Goal: Check status: Check status

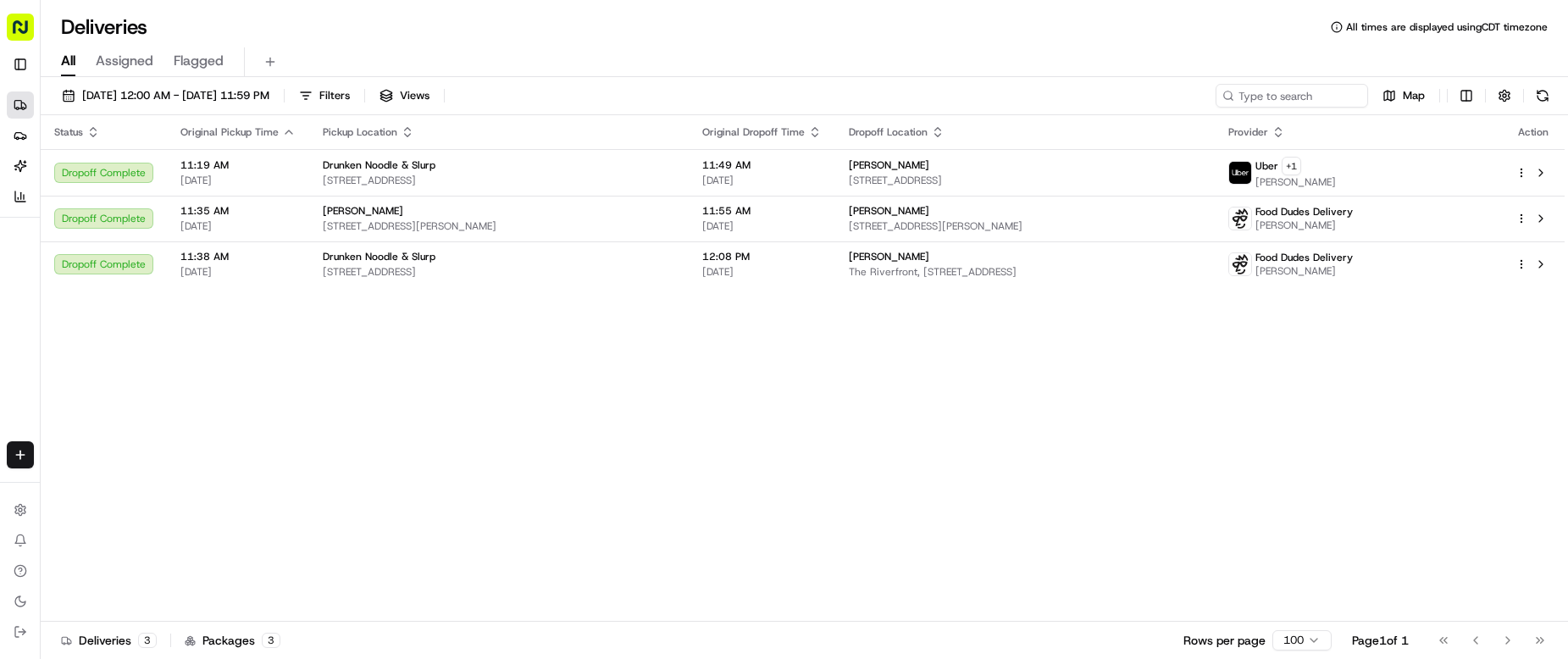
click at [629, 396] on div "Status Original Pickup Time Pickup Location Original Dropoff Time Dropoff Locat…" at bounding box center [802, 368] width 1524 height 506
click at [635, 389] on div "Status Original Pickup Time Pickup Location Original Dropoff Time Dropoff Locat…" at bounding box center [802, 368] width 1524 height 506
click at [621, 465] on div "Status Original Pickup Time Pickup Location Original Dropoff Time Dropoff Locat…" at bounding box center [802, 368] width 1524 height 506
click at [768, 445] on div "Status Original Pickup Time Pickup Location Original Dropoff Time Dropoff Locat…" at bounding box center [802, 368] width 1524 height 506
click at [747, 54] on div "All Assigned Flagged" at bounding box center [804, 61] width 1527 height 29
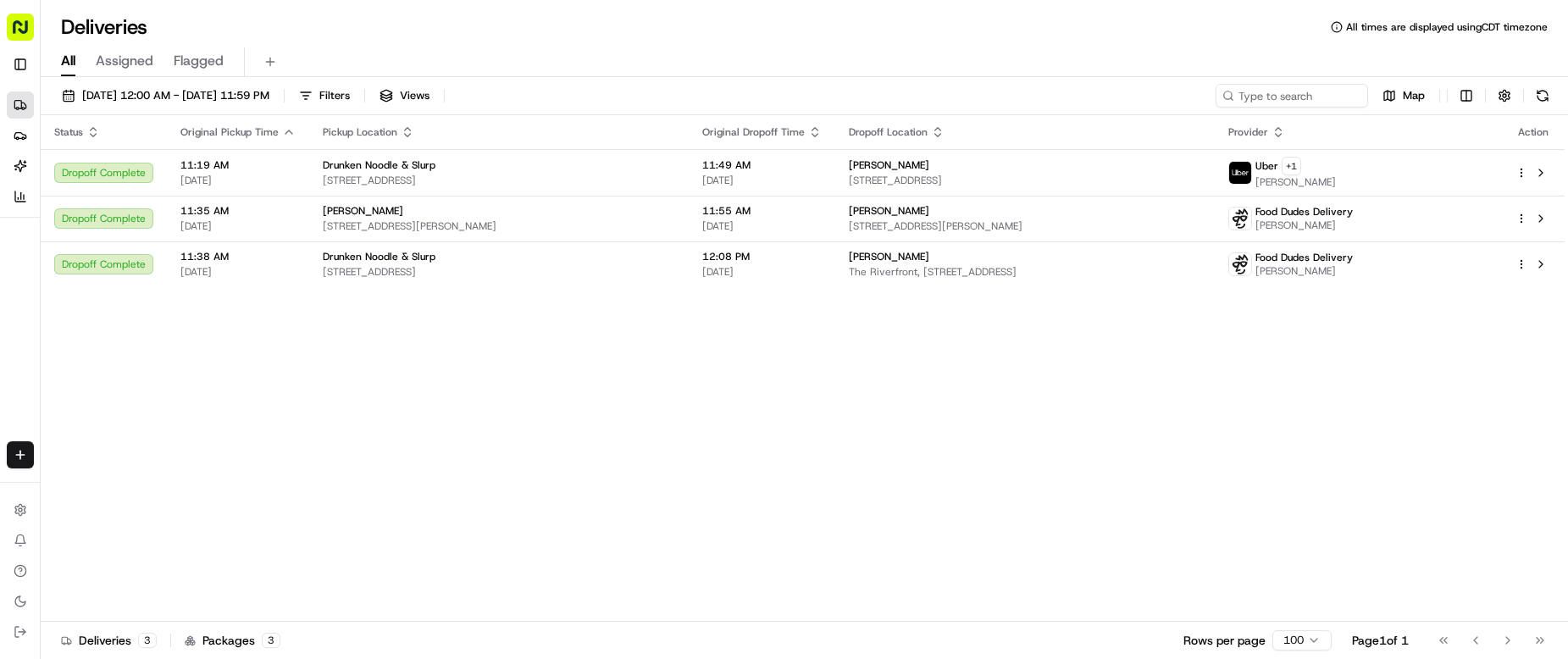
click at [601, 585] on div "Status Original Pickup Time Pickup Location Original Dropoff Time Dropoff Locat…" at bounding box center [802, 368] width 1524 height 506
drag, startPoint x: 953, startPoint y: 505, endPoint x: 949, endPoint y: 479, distance: 26.3
click at [951, 504] on div "Status Original Pickup Time Pickup Location Original Dropoff Time Dropoff Locat…" at bounding box center [802, 368] width 1524 height 506
click at [916, 82] on div "[DATE] 12:00 AM - [DATE] 11:59 PM Filters Views Map Status Original Pickup Time…" at bounding box center [804, 370] width 1527 height 585
click at [640, 432] on div "Status Original Pickup Time Pickup Location Original Dropoff Time Dropoff Locat…" at bounding box center [802, 368] width 1524 height 506
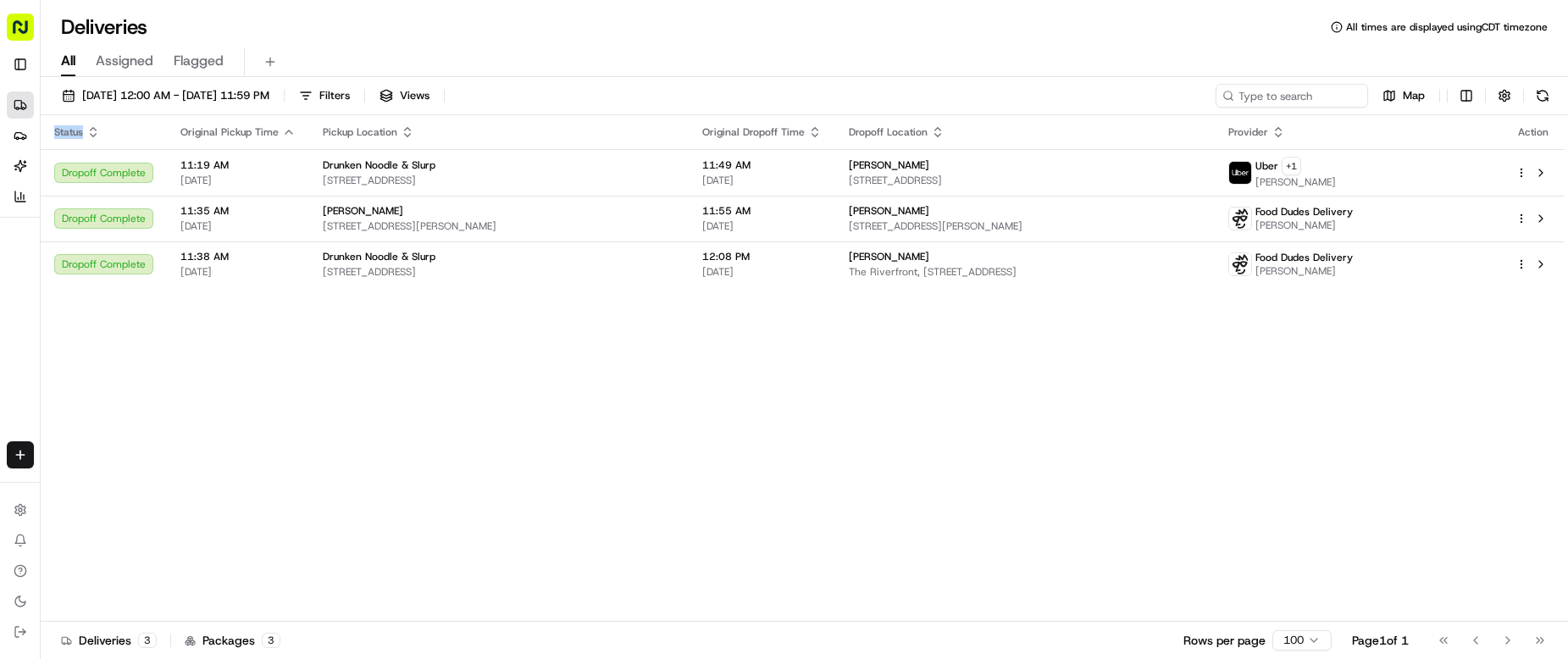
click at [640, 432] on div "Status Original Pickup Time Pickup Location Original Dropoff Time Dropoff Locat…" at bounding box center [802, 368] width 1524 height 506
click at [827, 100] on div "[DATE] 12:00 AM - [DATE] 11:59 PM Filters Views Map" at bounding box center [804, 99] width 1527 height 31
click at [838, 34] on div "Deliveries All times are displayed using CDT timezone" at bounding box center [804, 26] width 1527 height 27
click at [589, 445] on div "Status Original Pickup Time Pickup Location Original Dropoff Time Dropoff Locat…" at bounding box center [802, 368] width 1524 height 506
click at [809, 15] on div "Deliveries All times are displayed using CDT timezone" at bounding box center [804, 26] width 1527 height 27
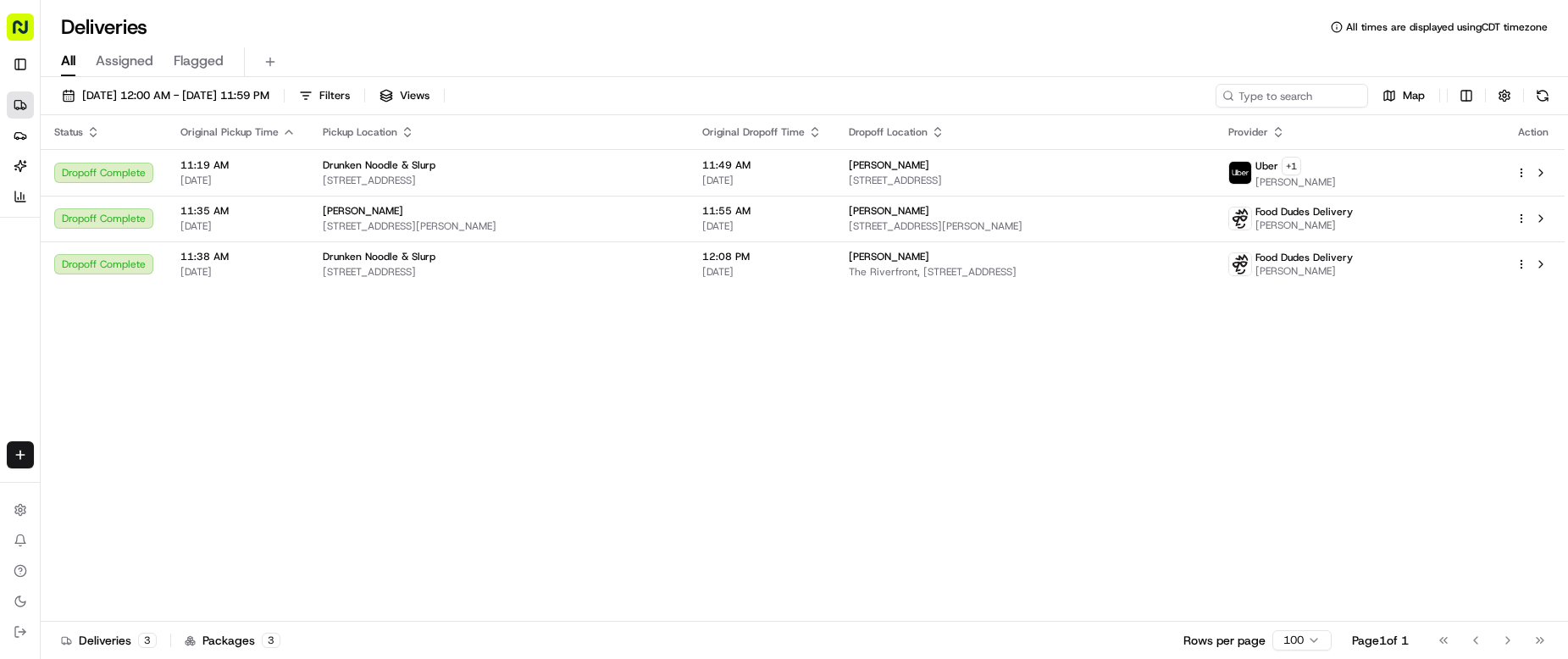
click at [532, 520] on div "Status Original Pickup Time Pickup Location Original Dropoff Time Dropoff Locat…" at bounding box center [802, 368] width 1524 height 506
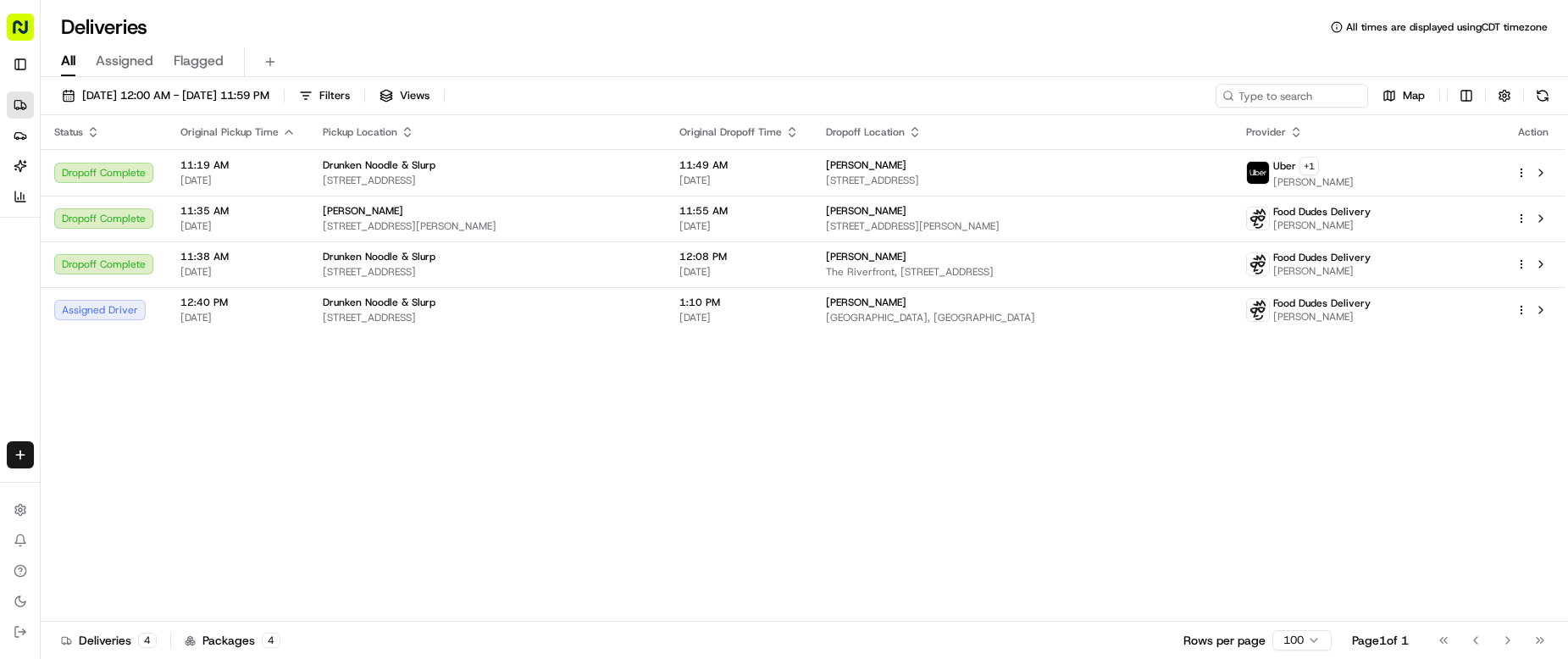
click at [920, 37] on div "Deliveries All times are displayed using CDT timezone" at bounding box center [804, 26] width 1527 height 27
drag, startPoint x: 589, startPoint y: 519, endPoint x: 579, endPoint y: 508, distance: 14.9
click at [587, 519] on div "Status Original Pickup Time Pickup Location Original Dropoff Time Dropoff Locat…" at bounding box center [802, 368] width 1524 height 506
click at [91, 133] on icon "button" at bounding box center [93, 132] width 13 height 13
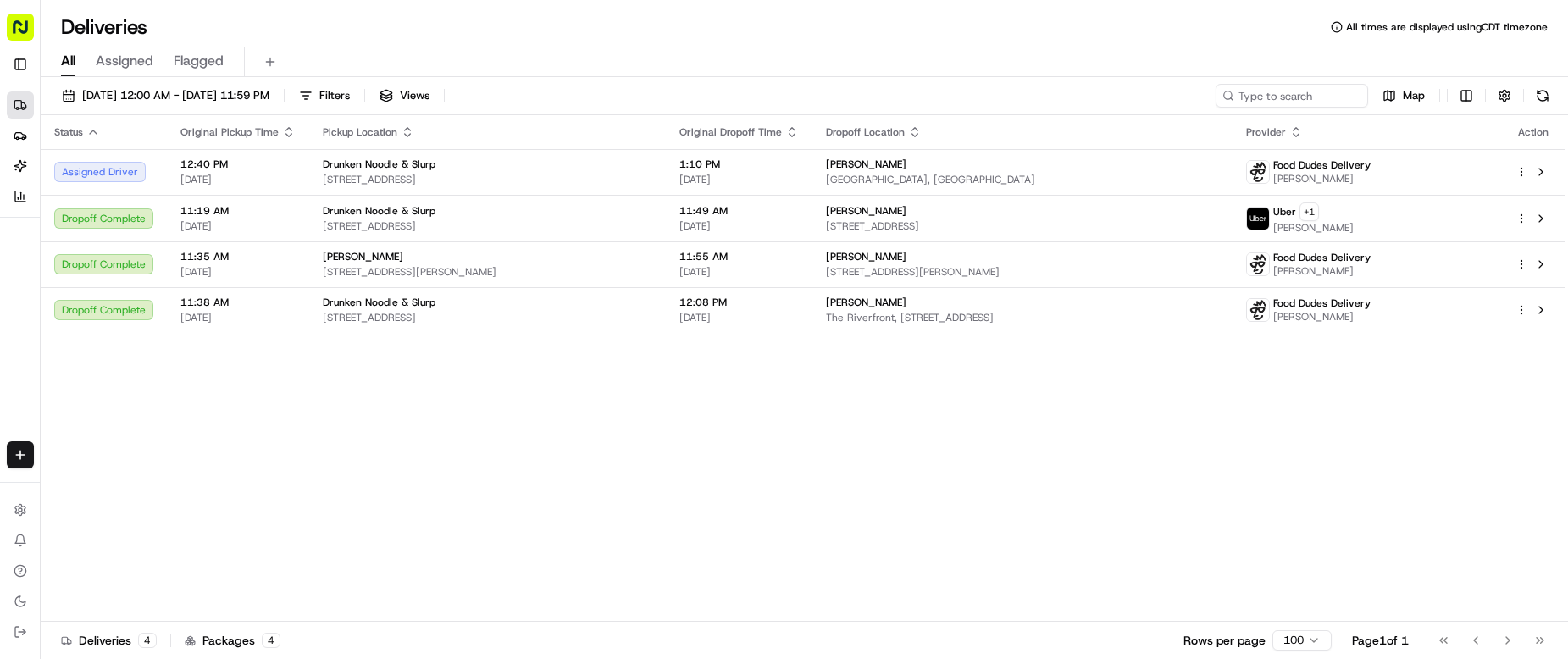
click at [709, 66] on div "All Assigned Flagged" at bounding box center [804, 61] width 1527 height 29
click at [787, 95] on div "[DATE] 12:00 AM - [DATE] 11:59 PM Filters Views Map" at bounding box center [804, 99] width 1527 height 31
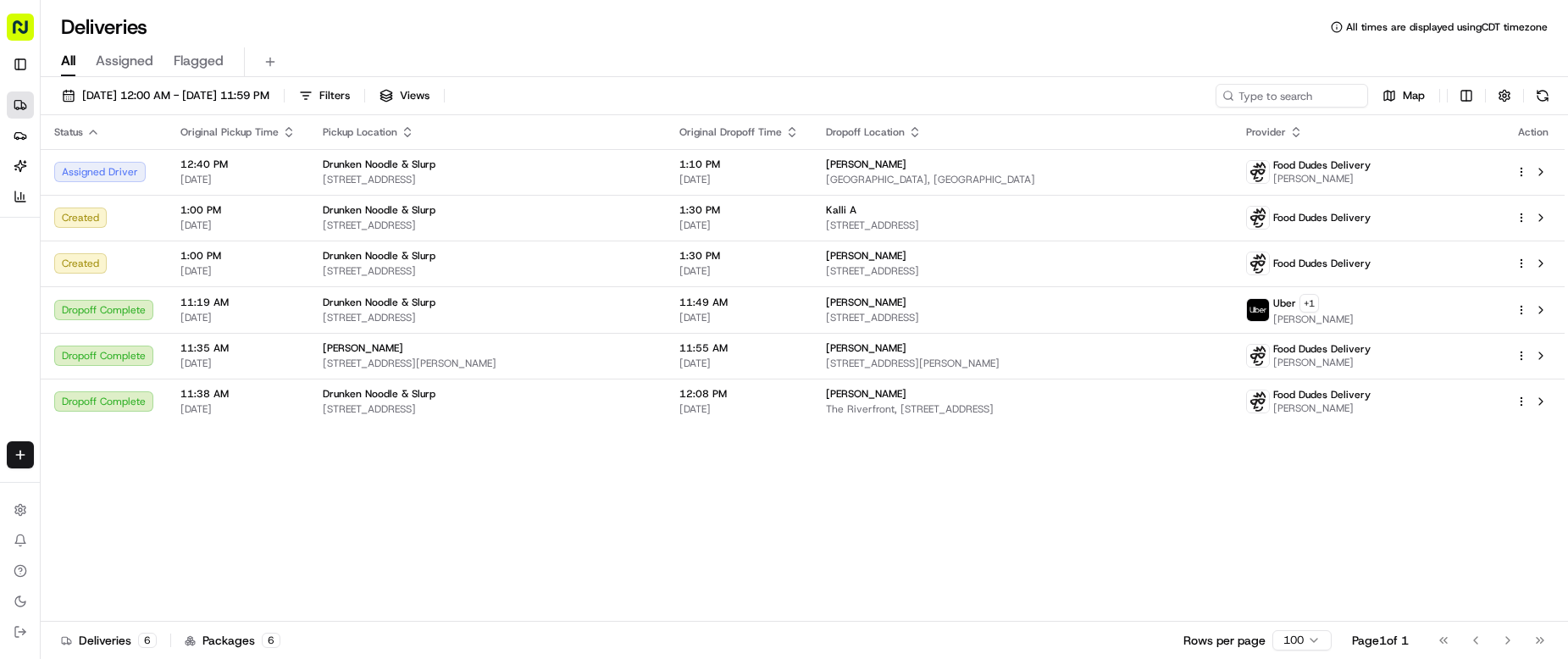
click at [527, 132] on div "Pickup Location" at bounding box center [487, 132] width 329 height 13
click at [577, 97] on div "[DATE] 12:00 AM - [DATE] 11:59 PM Filters Views Map" at bounding box center [804, 99] width 1527 height 31
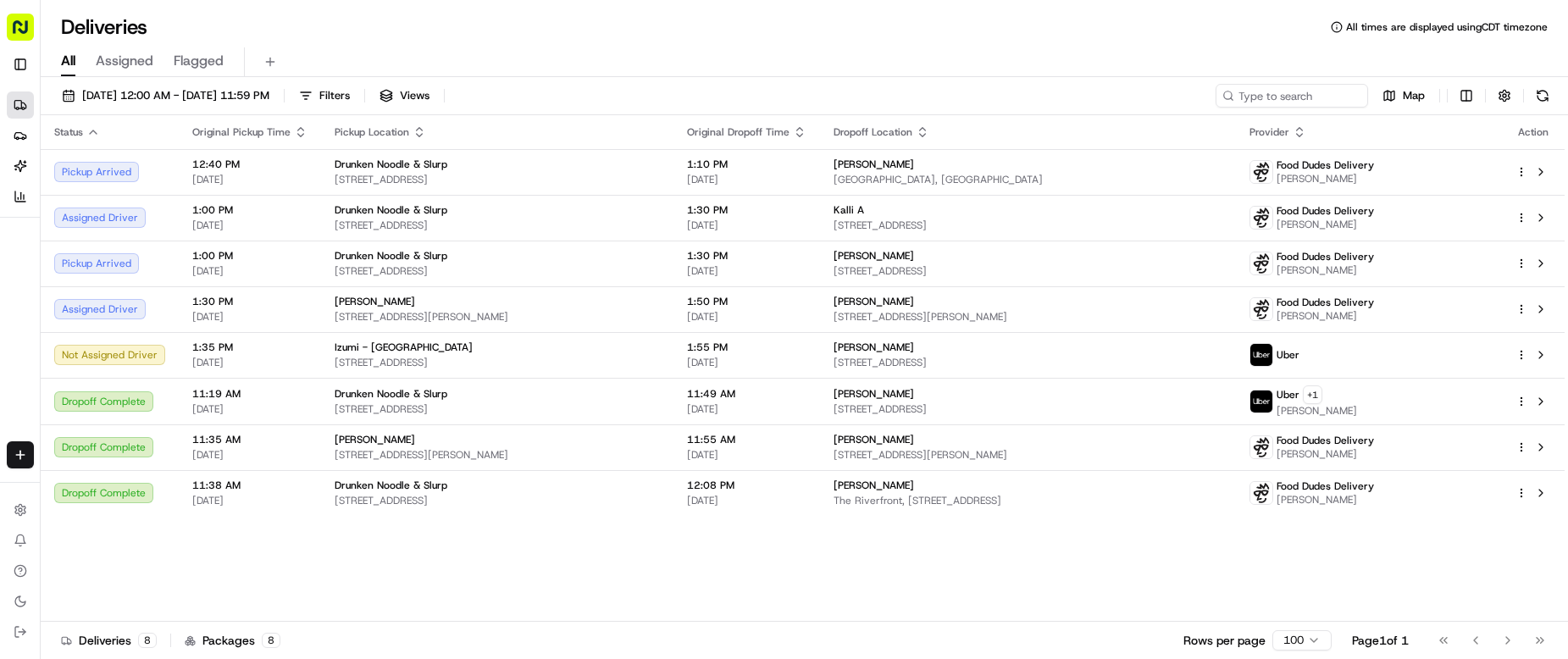
drag, startPoint x: 804, startPoint y: 54, endPoint x: 793, endPoint y: 52, distance: 11.2
click at [803, 56] on div "All Assigned Flagged" at bounding box center [804, 61] width 1527 height 29
